Goal: Transaction & Acquisition: Book appointment/travel/reservation

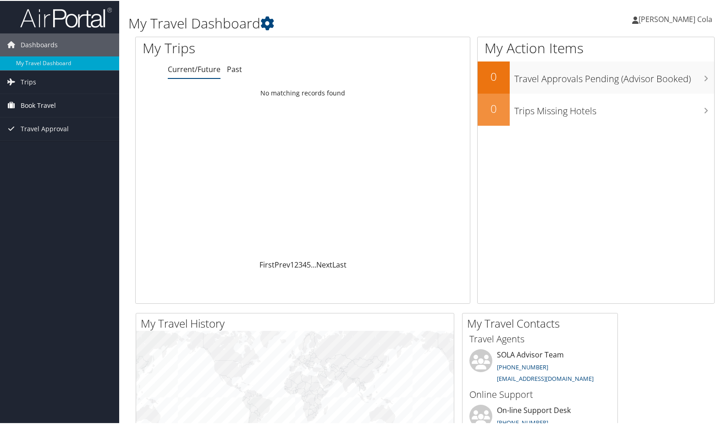
click at [40, 101] on span "Book Travel" at bounding box center [38, 104] width 35 height 23
click at [41, 133] on link "Book/Manage Online Trips" at bounding box center [59, 137] width 119 height 14
